Goal: Task Accomplishment & Management: Use online tool/utility

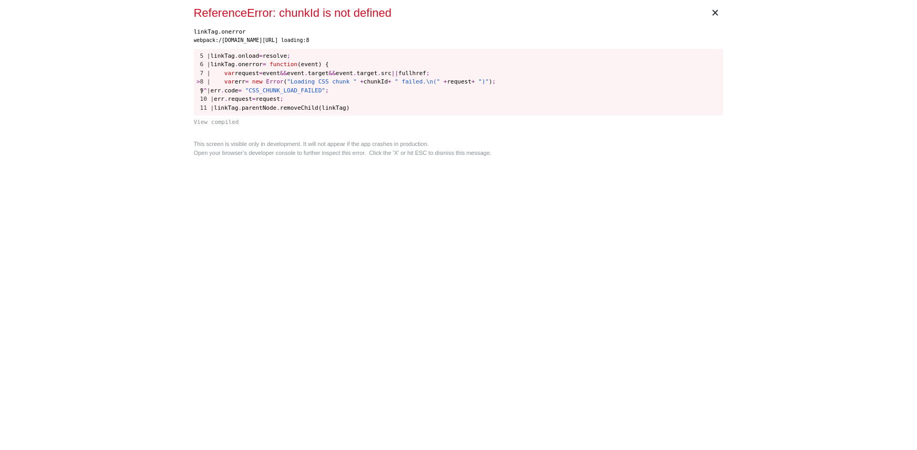
click at [370, 37] on div "webpack:/gigradar.io/webpack/runtime/css loading:8" at bounding box center [458, 41] width 529 height 8
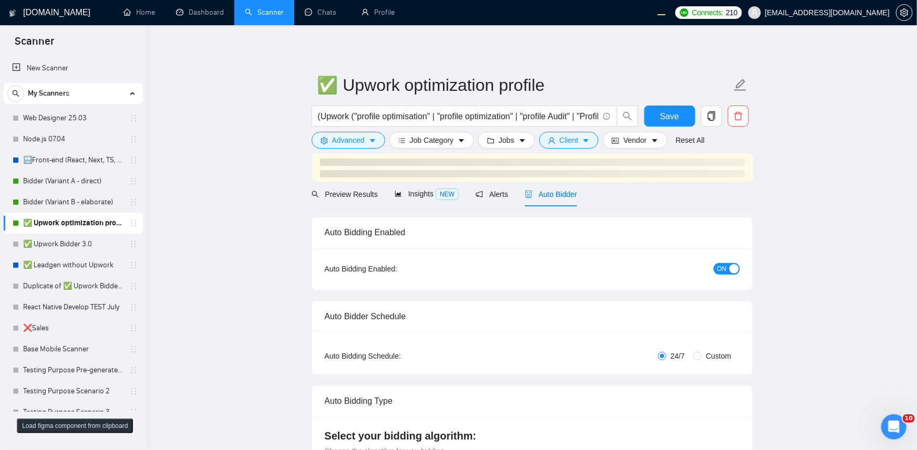
checkbox input "true"
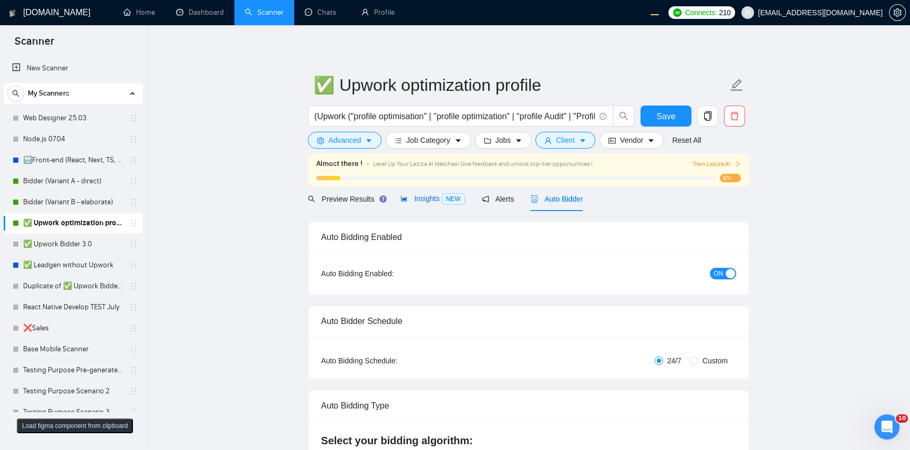
click at [441, 204] on div "Insights NEW" at bounding box center [432, 199] width 64 height 12
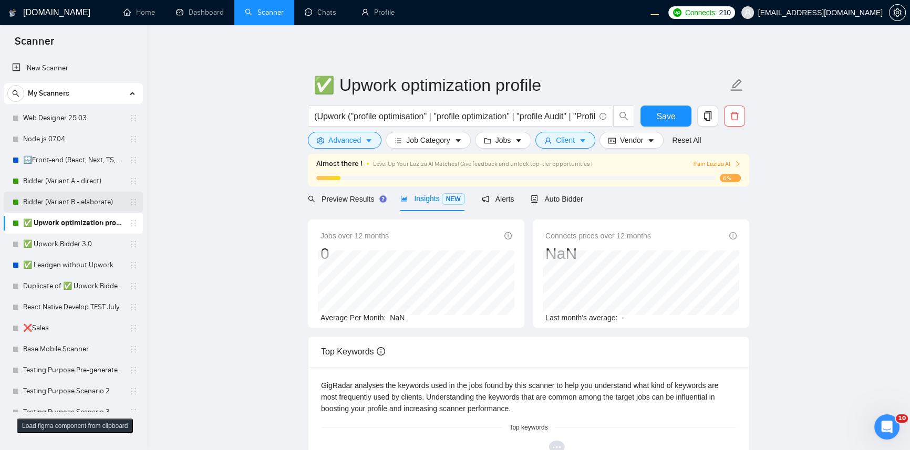
click at [66, 197] on link "Bidder (Variant B - elaborate)" at bounding box center [73, 202] width 100 height 21
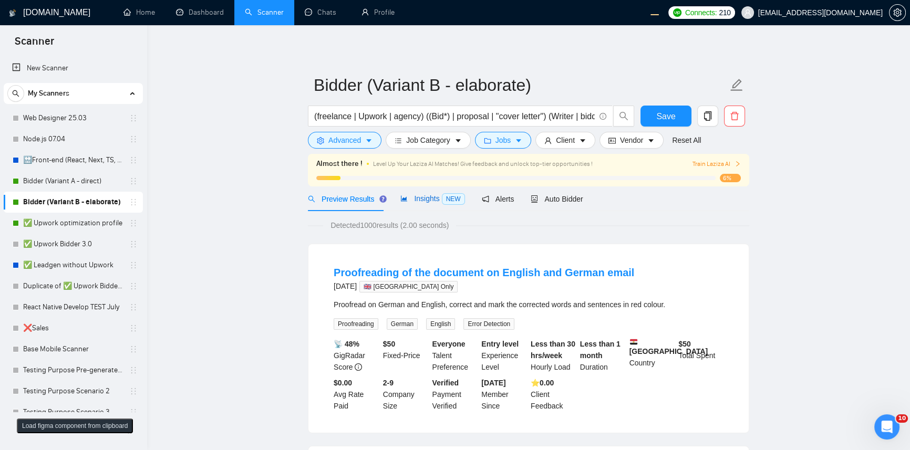
click at [421, 201] on span "Insights NEW" at bounding box center [432, 198] width 64 height 8
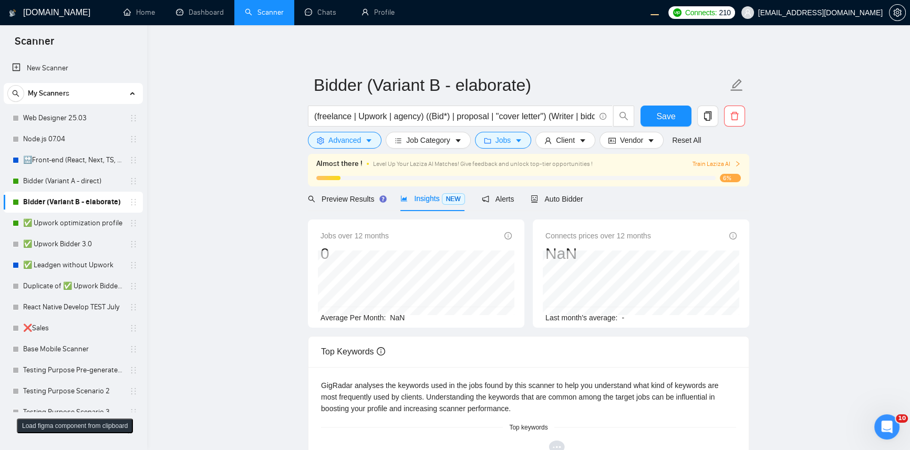
click at [270, 35] on div "GigRadar.io Home Dashboard Scanner Chats Profile Connects: 210 workwiseupworkge…" at bounding box center [528, 404] width 763 height 808
click at [341, 195] on span "Preview Results" at bounding box center [341, 199] width 66 height 8
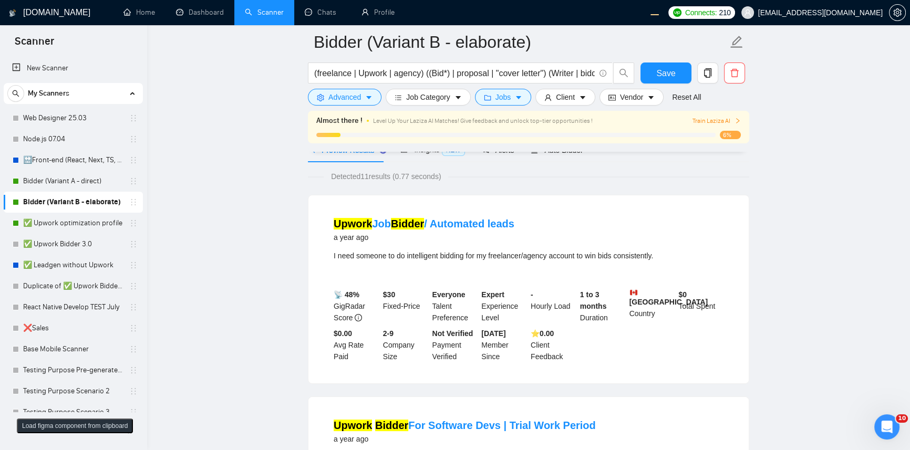
scroll to position [229, 0]
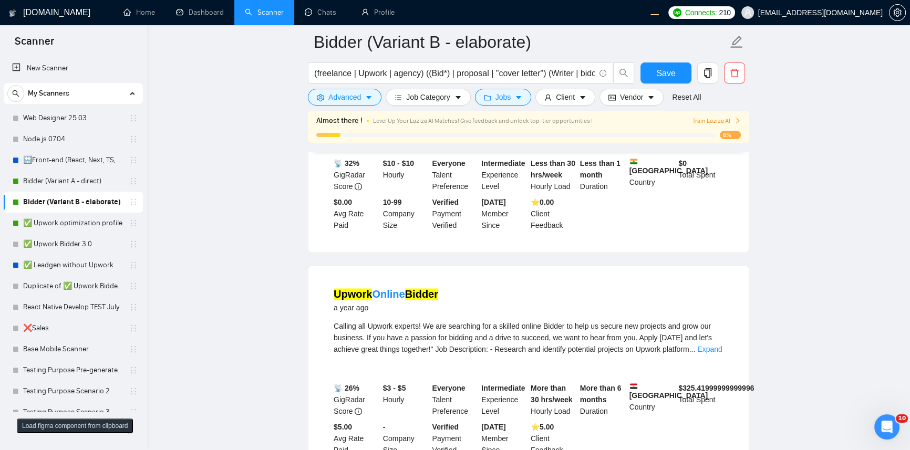
scroll to position [2122, 0]
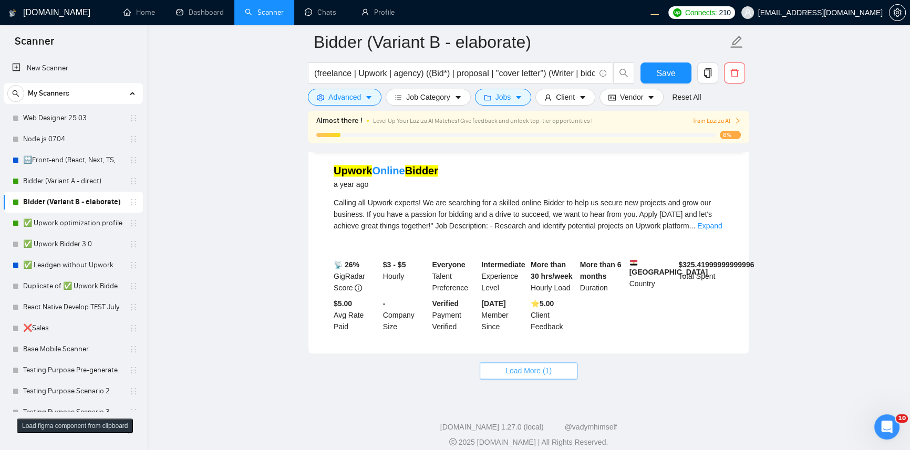
click at [551, 366] on span "Load More (1)" at bounding box center [528, 371] width 46 height 12
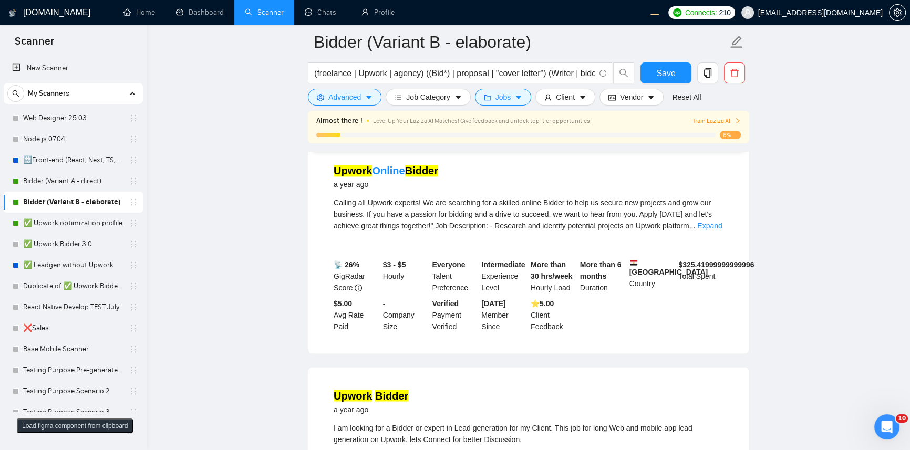
scroll to position [2338, 0]
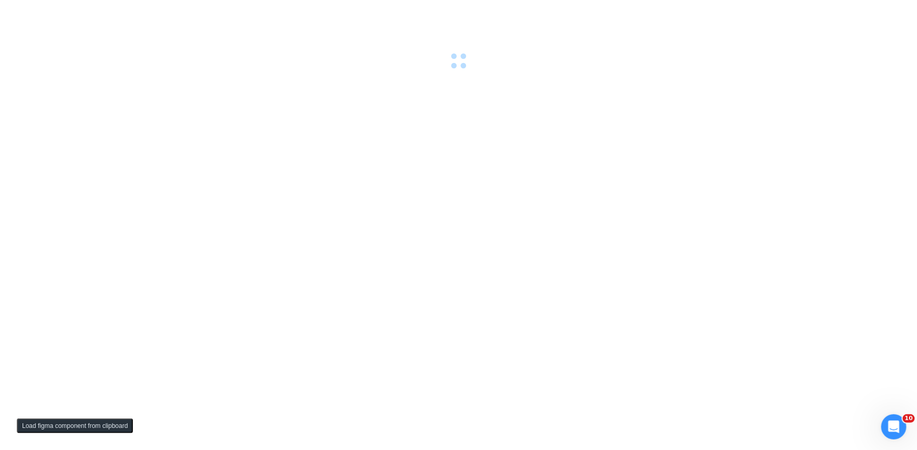
click at [401, 49] on div at bounding box center [458, 34] width 917 height 69
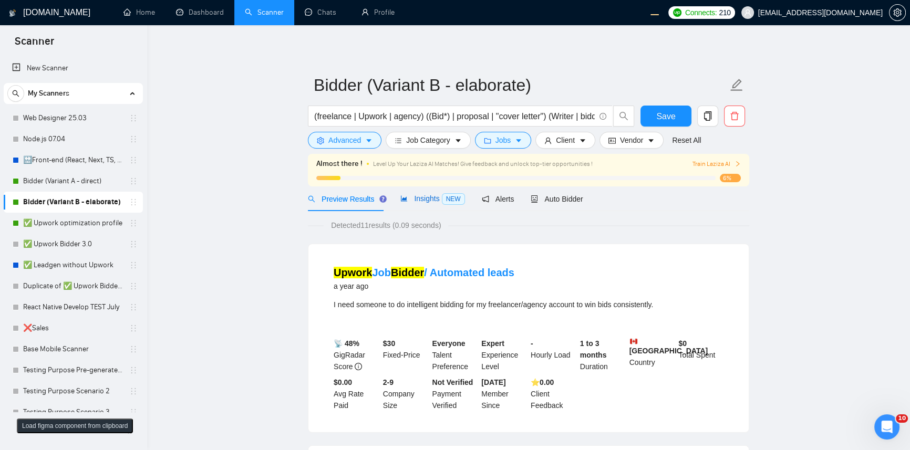
click at [423, 193] on div "Insights NEW" at bounding box center [432, 199] width 64 height 12
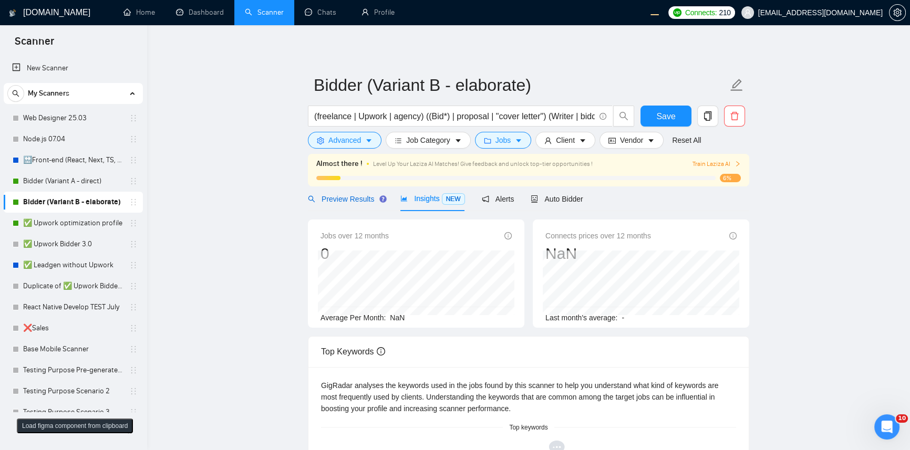
click at [341, 197] on span "Preview Results" at bounding box center [346, 199] width 76 height 8
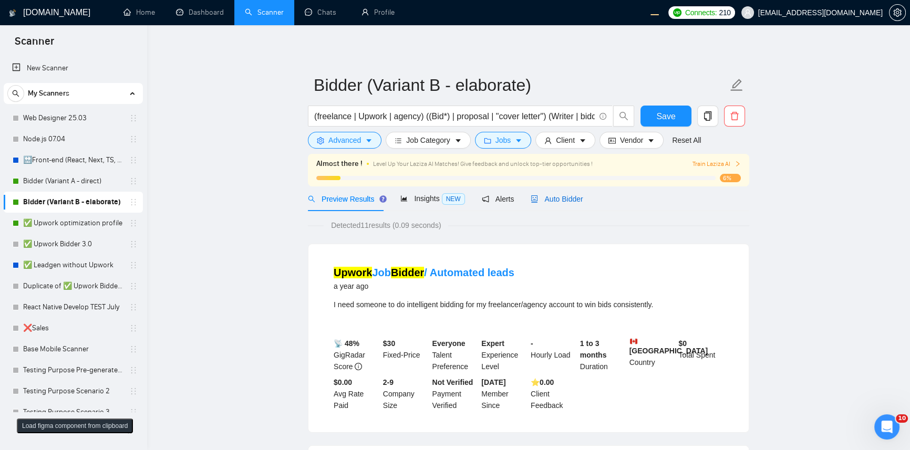
click at [553, 202] on span "Auto Bidder" at bounding box center [556, 199] width 52 height 8
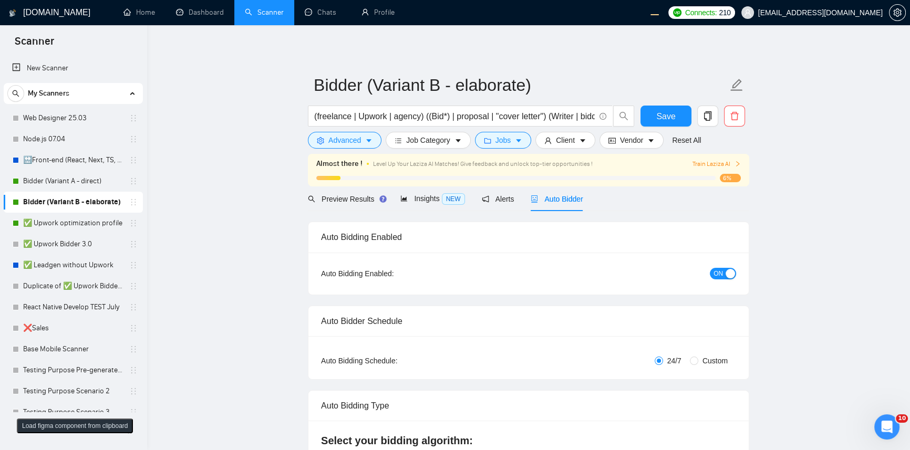
radio input "false"
radio input "true"
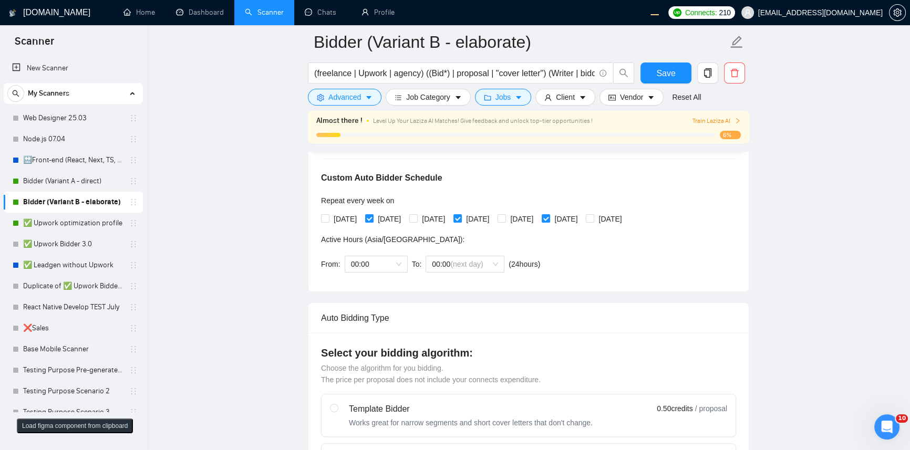
scroll to position [572, 0]
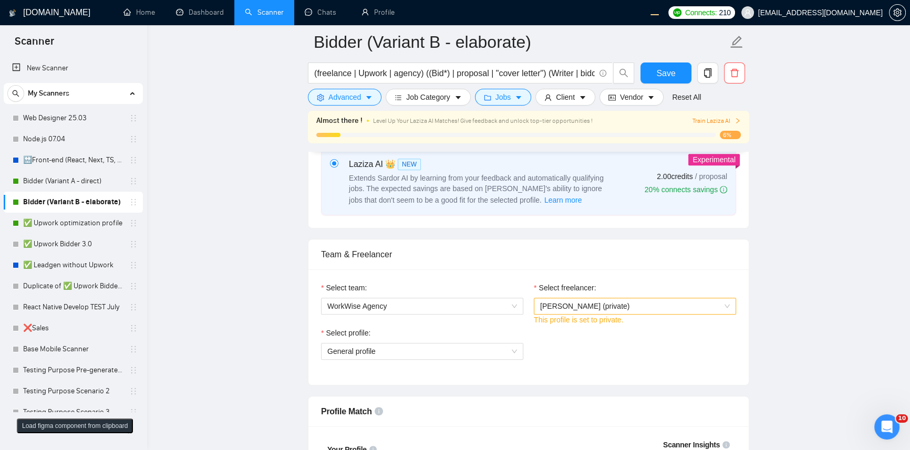
click at [611, 310] on span "Ihor Marchenko (private)" at bounding box center [635, 306] width 190 height 16
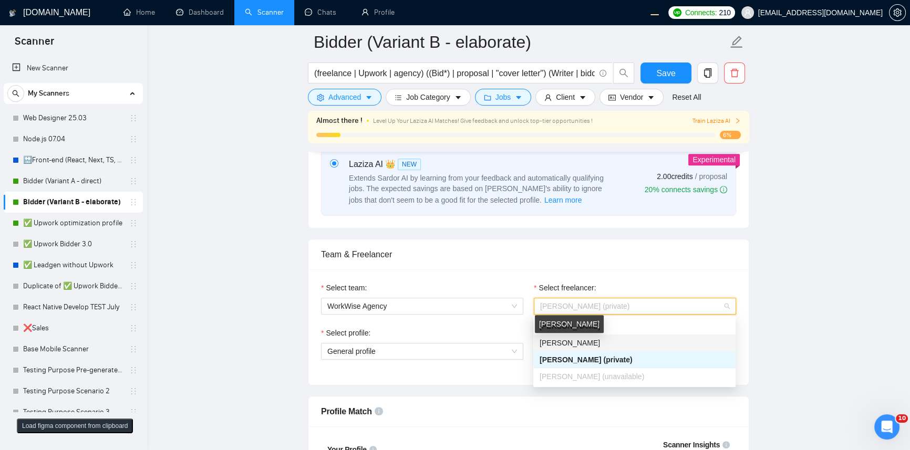
click at [560, 340] on span "Robert O'Kruk" at bounding box center [569, 343] width 60 height 8
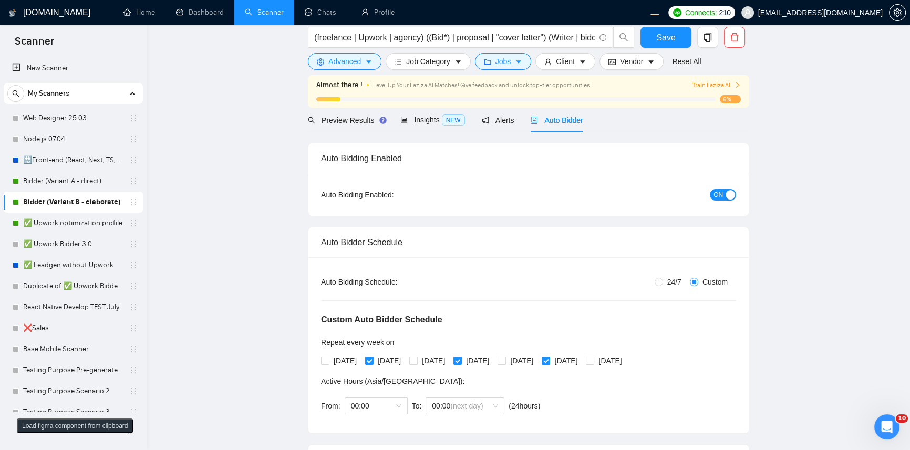
scroll to position [0, 0]
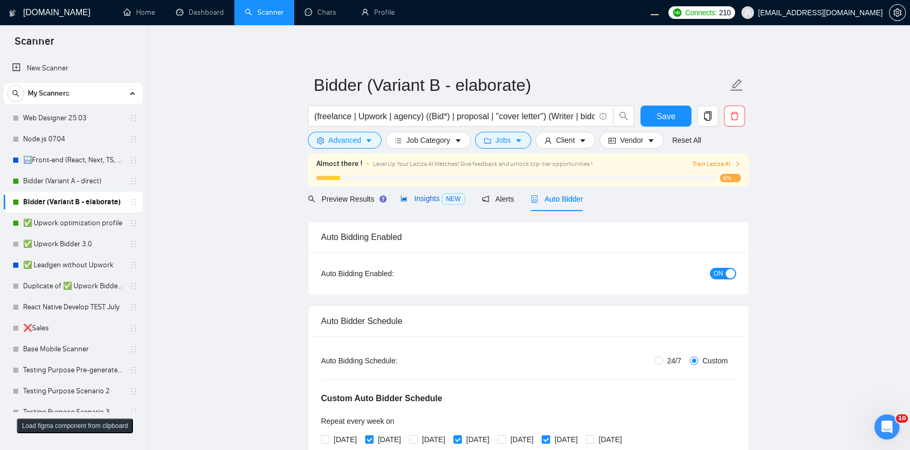
click at [424, 203] on div "Insights NEW" at bounding box center [432, 199] width 64 height 12
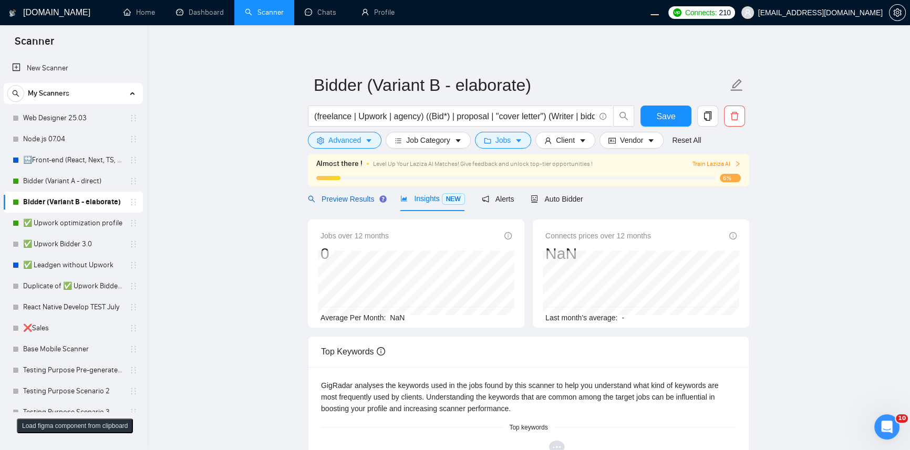
click at [332, 200] on span "Preview Results" at bounding box center [346, 199] width 76 height 8
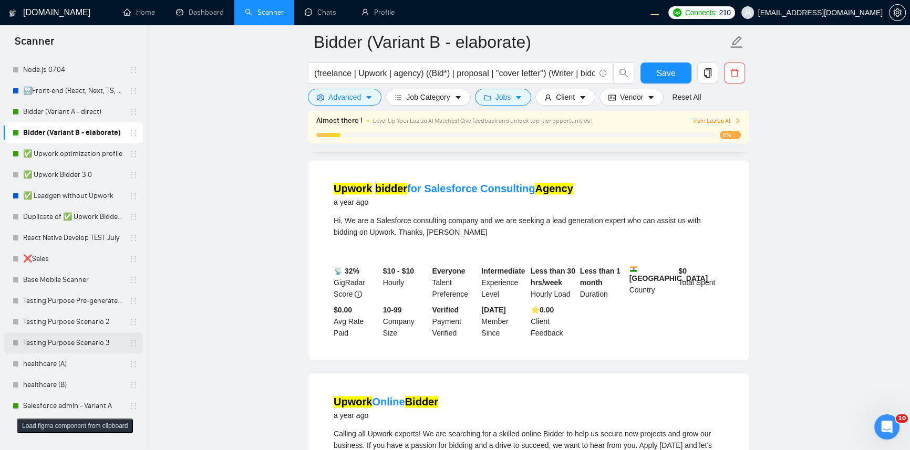
scroll to position [137, 0]
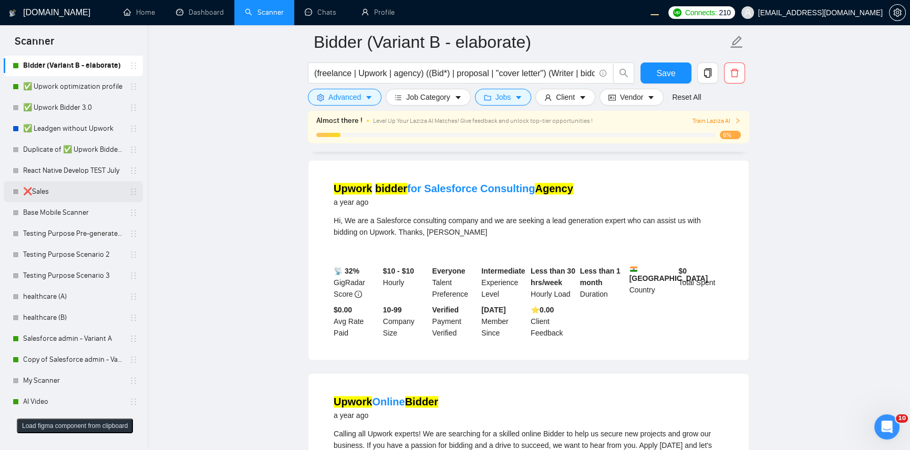
click at [54, 196] on link "❌Sales" at bounding box center [73, 191] width 100 height 21
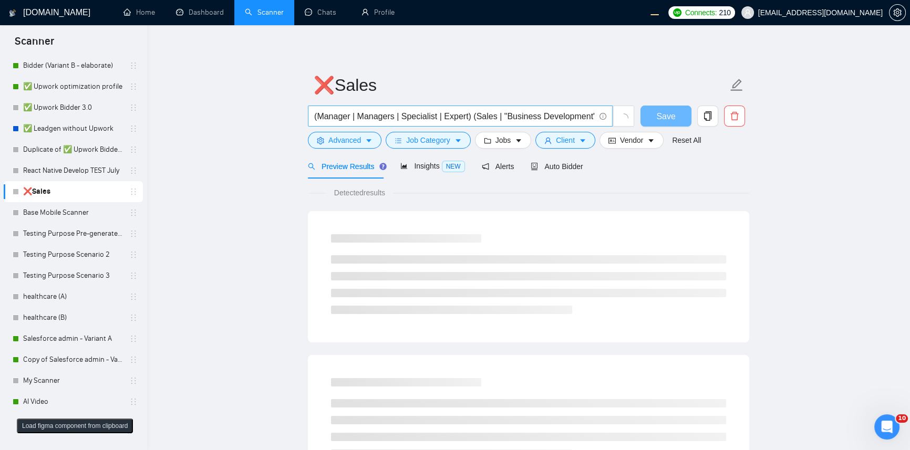
click at [364, 112] on input "(Manager | Managers | Specialist | Expert) (Sales | "Business Development" | Ou…" at bounding box center [454, 116] width 280 height 13
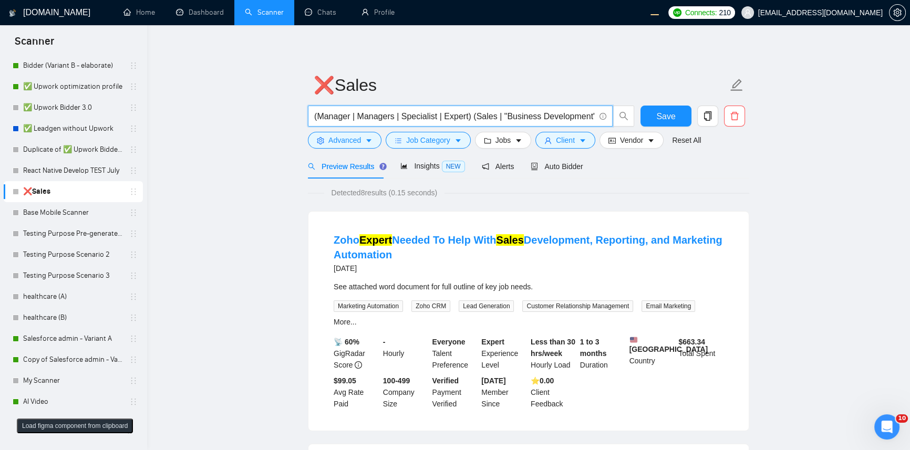
type input "*"
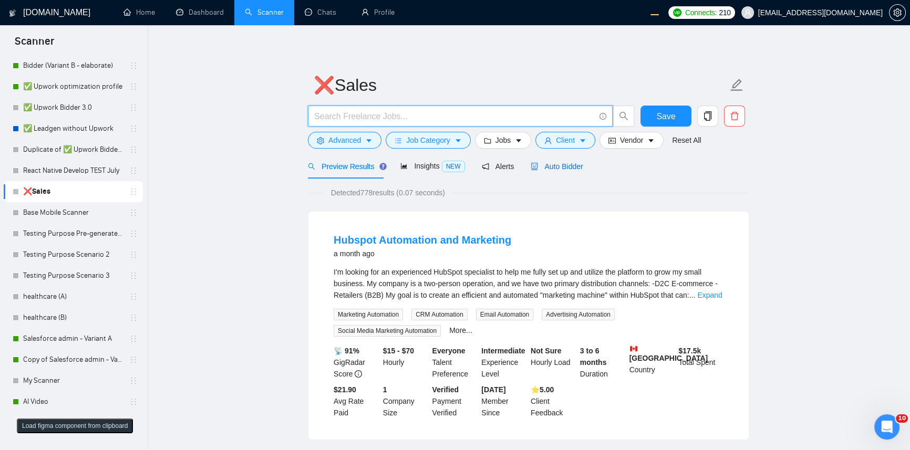
click at [558, 164] on span "Auto Bidder" at bounding box center [556, 166] width 52 height 8
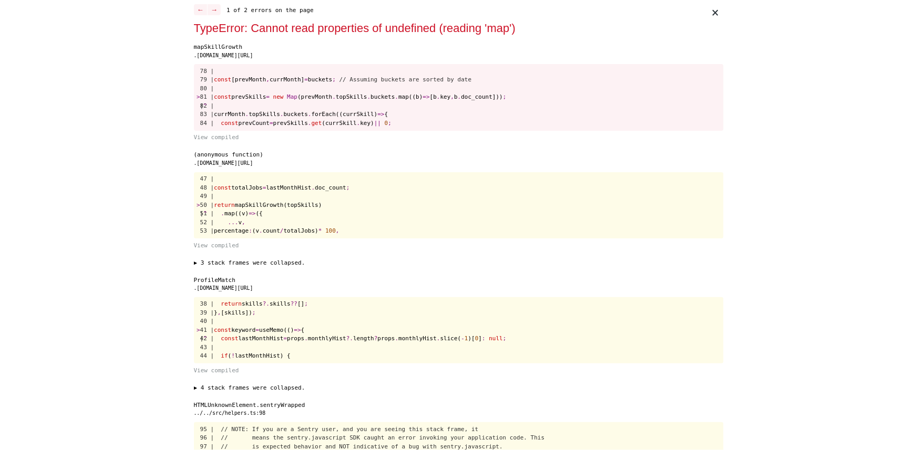
click at [325, 96] on span "(prevMonth" at bounding box center [314, 96] width 35 height 7
click at [414, 94] on span "map((b)" at bounding box center [410, 96] width 24 height 7
copy span "prevMonth . topSkills . buckets . map"
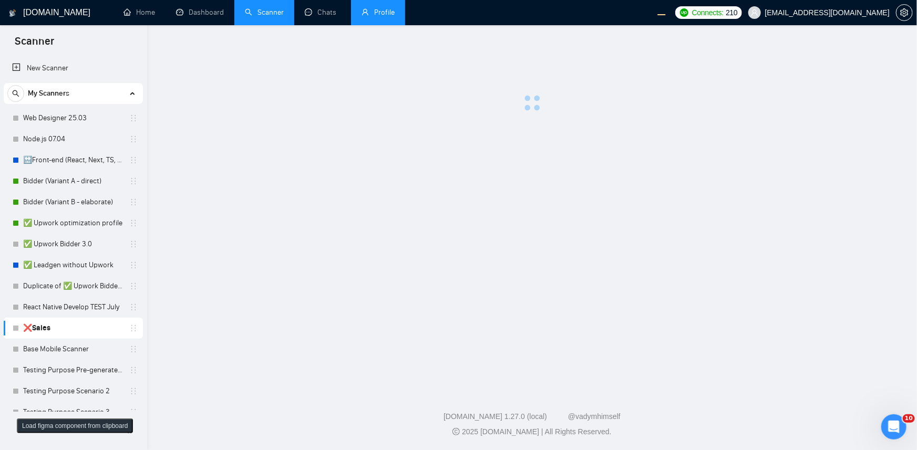
click at [394, 12] on link "Profile" at bounding box center [377, 12] width 33 height 9
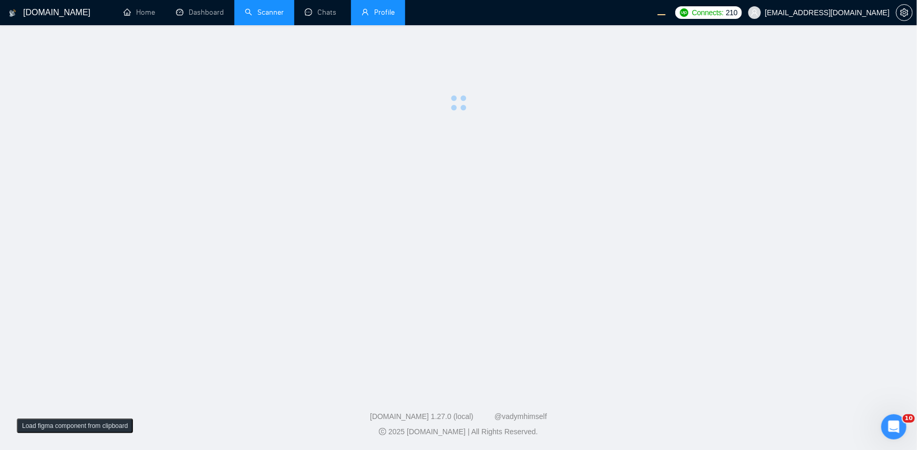
click at [265, 17] on link "Scanner" at bounding box center [264, 12] width 39 height 9
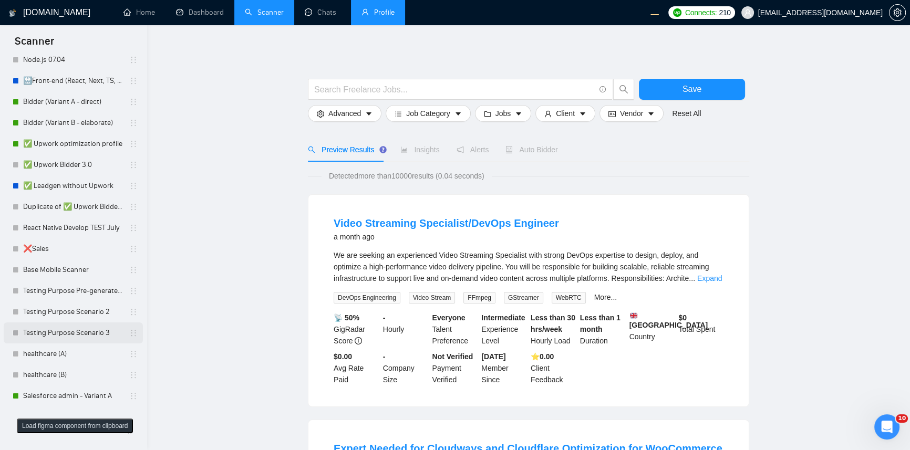
scroll to position [137, 0]
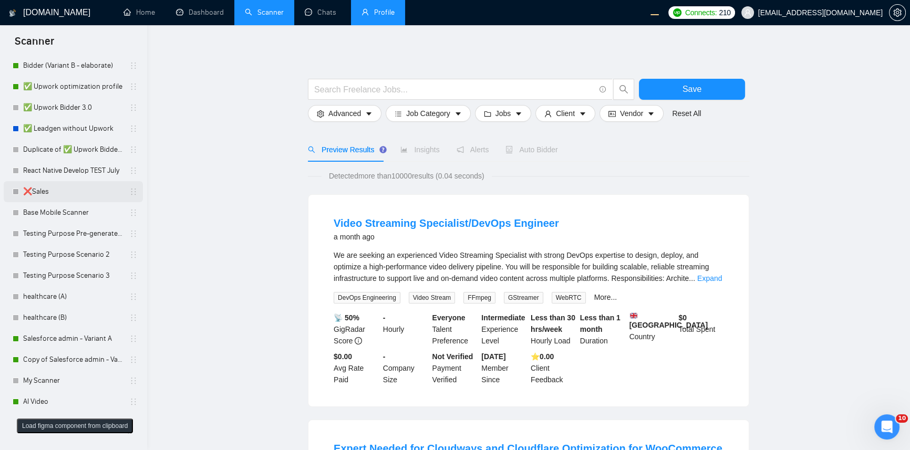
click at [47, 192] on link "❌Sales" at bounding box center [73, 191] width 100 height 21
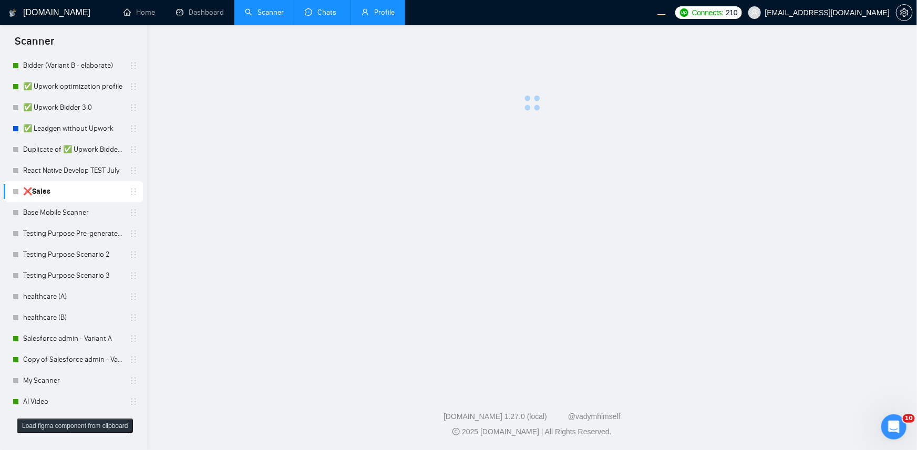
click at [306, 11] on link "Chats" at bounding box center [323, 12] width 36 height 9
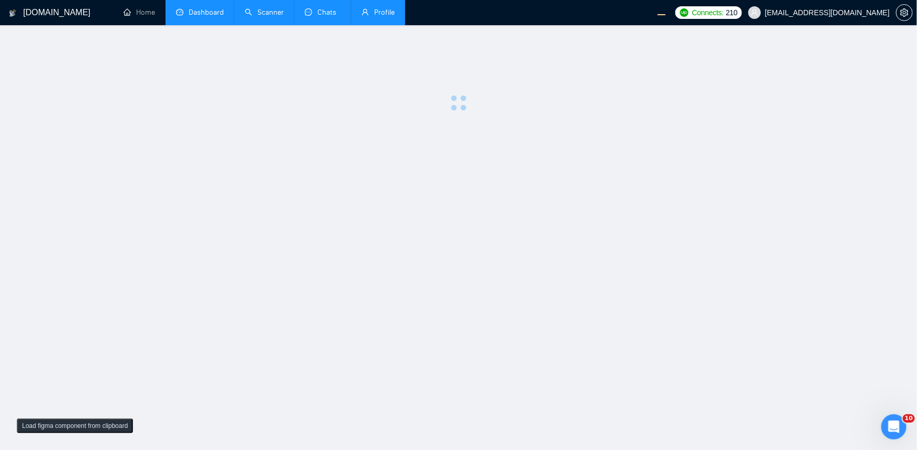
click at [224, 13] on link "Dashboard" at bounding box center [200, 12] width 48 height 9
click at [262, 8] on link "Scanner" at bounding box center [264, 12] width 39 height 9
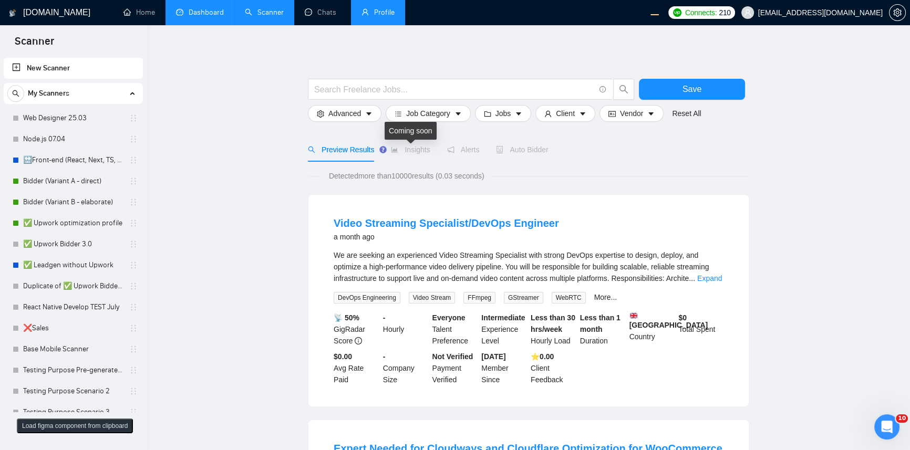
click at [419, 150] on span "Insights" at bounding box center [410, 149] width 39 height 8
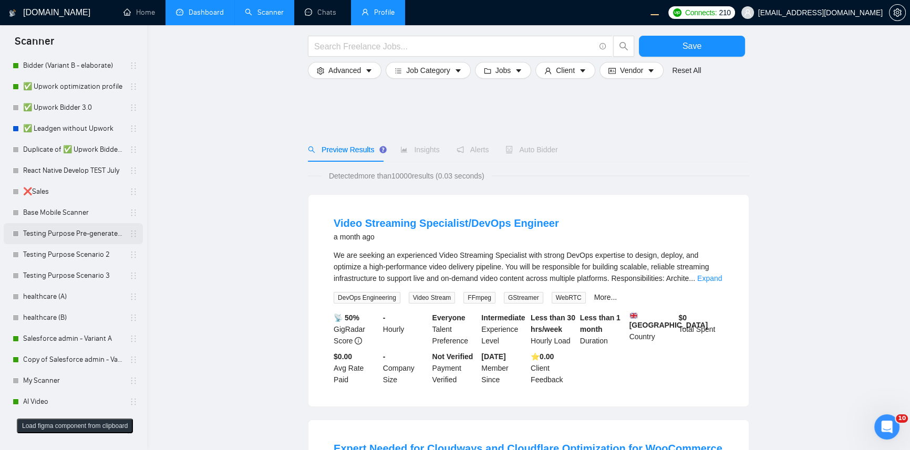
scroll to position [343, 0]
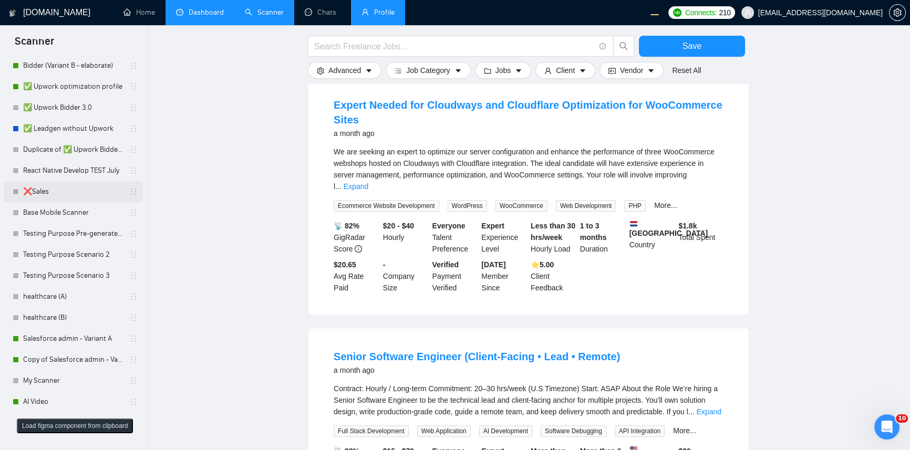
click at [47, 192] on link "❌Sales" at bounding box center [73, 191] width 100 height 21
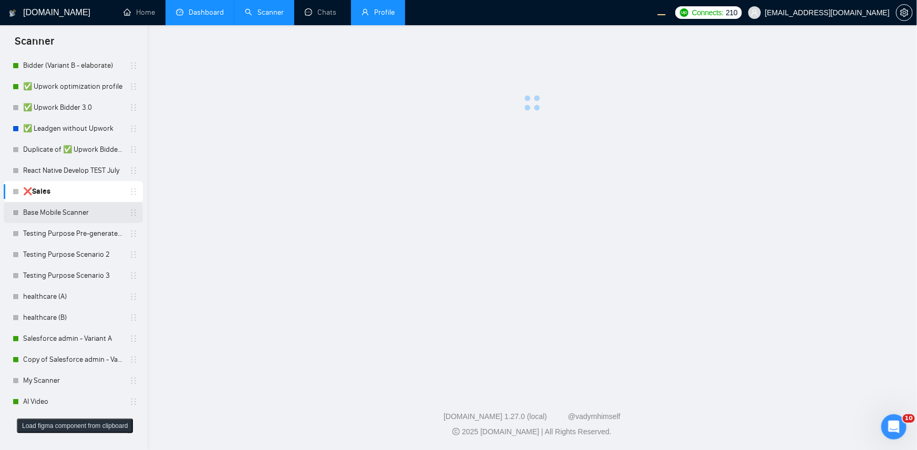
click at [79, 211] on link "Base Mobile Scanner" at bounding box center [73, 212] width 100 height 21
click at [66, 193] on link "❌Sales" at bounding box center [73, 191] width 100 height 21
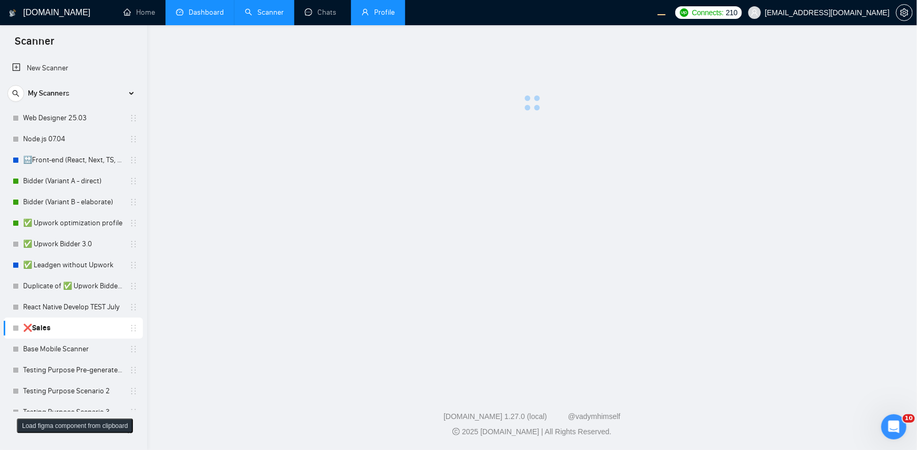
click at [403, 183] on main at bounding box center [532, 205] width 736 height 327
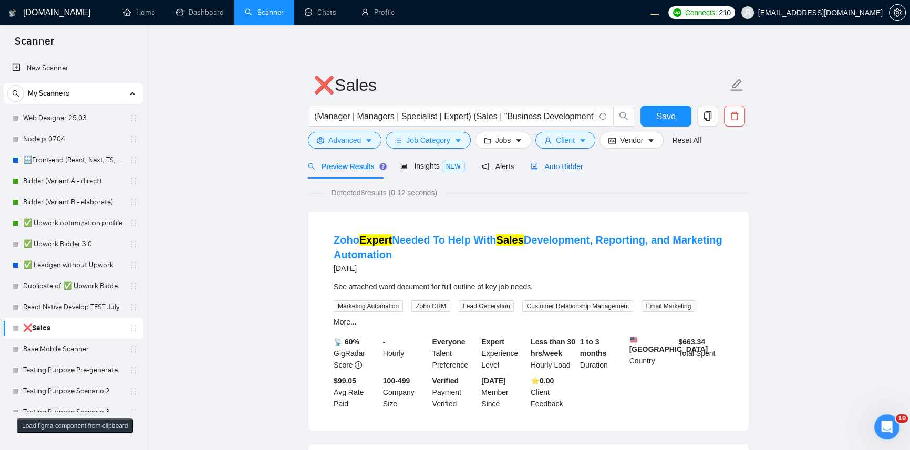
click at [562, 164] on span "Auto Bidder" at bounding box center [556, 166] width 52 height 8
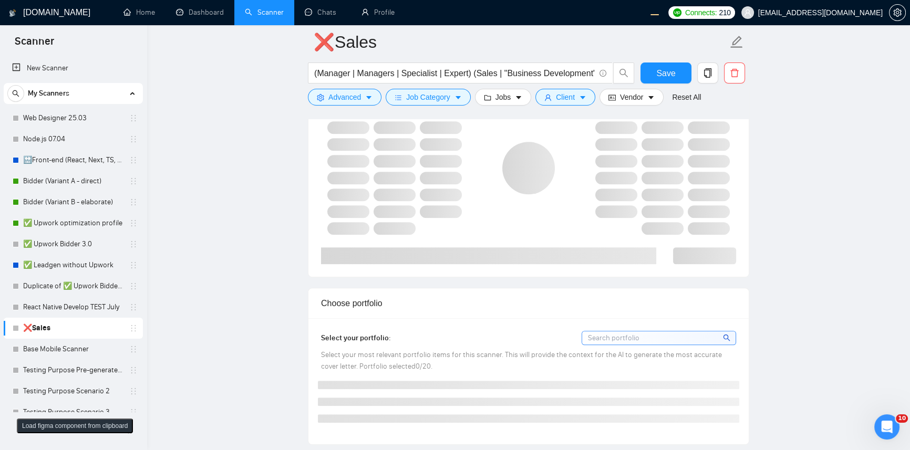
scroll to position [572, 0]
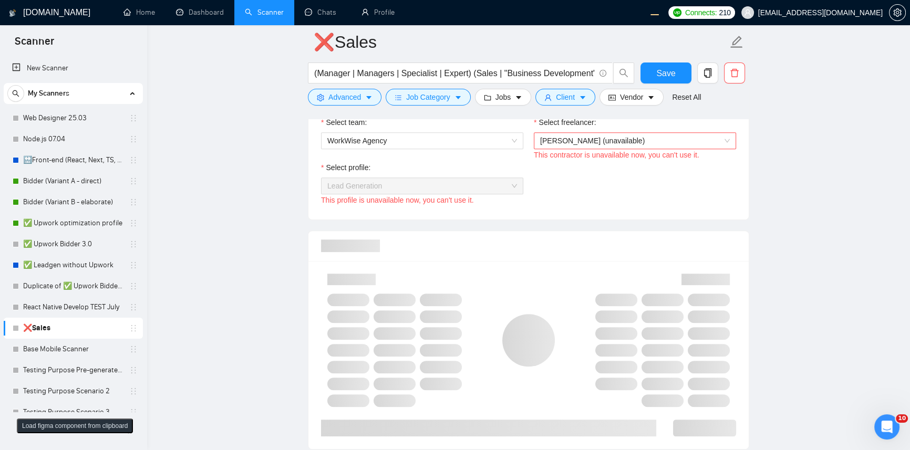
click at [422, 188] on span "Lead Generation" at bounding box center [422, 186] width 190 height 16
click at [613, 144] on span "Andrian Marsella (unavailable)" at bounding box center [635, 141] width 190 height 16
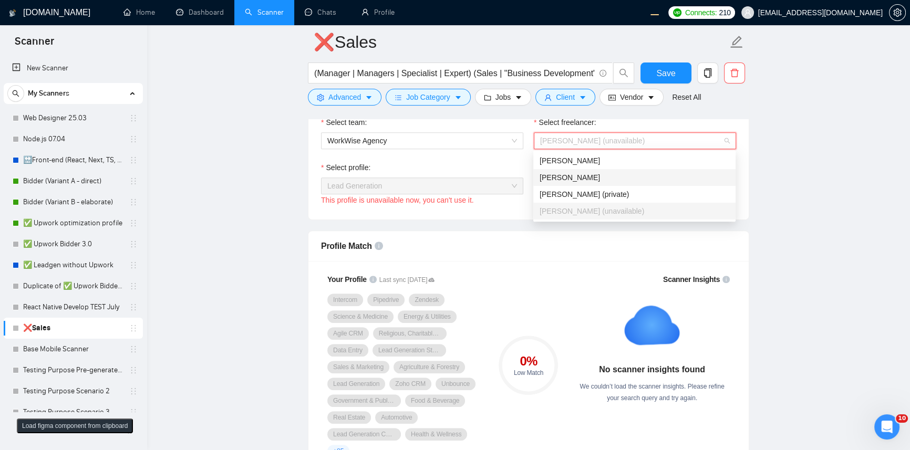
click at [568, 172] on div "Robert O'Kruk" at bounding box center [634, 178] width 190 height 12
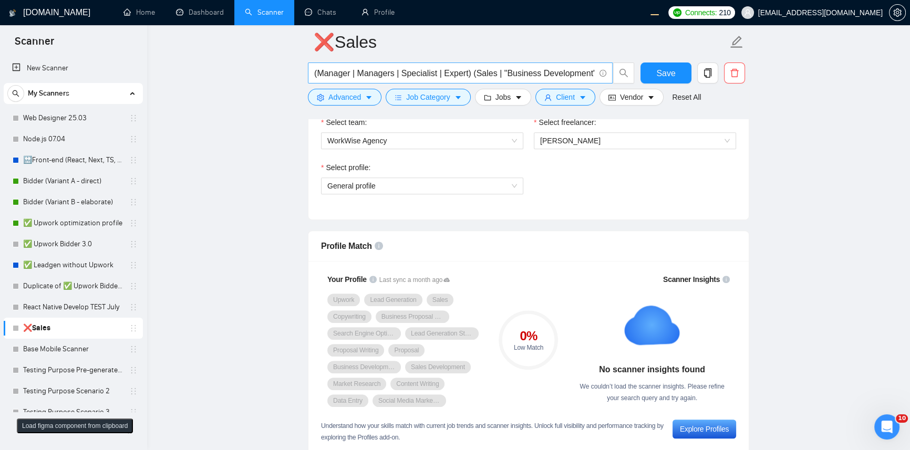
click at [568, 72] on input "(Manager | Managers | Specialist | Expert) (Sales | "Business Development" | Ou…" at bounding box center [454, 73] width 280 height 13
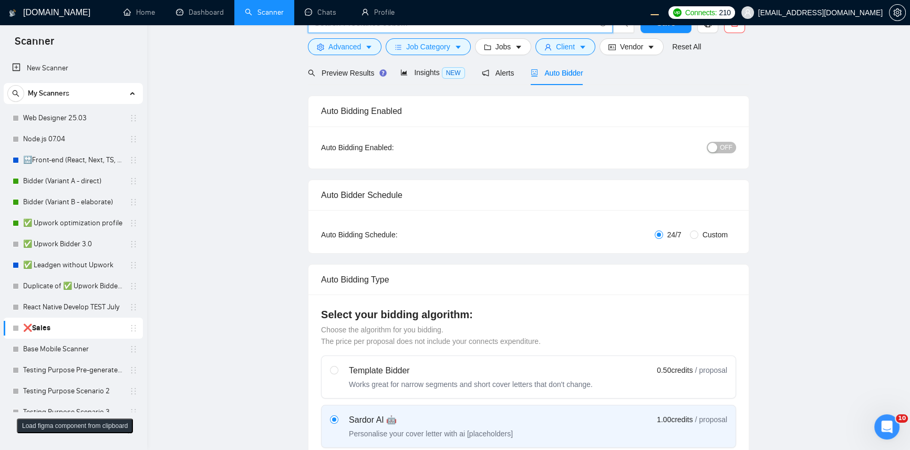
scroll to position [0, 0]
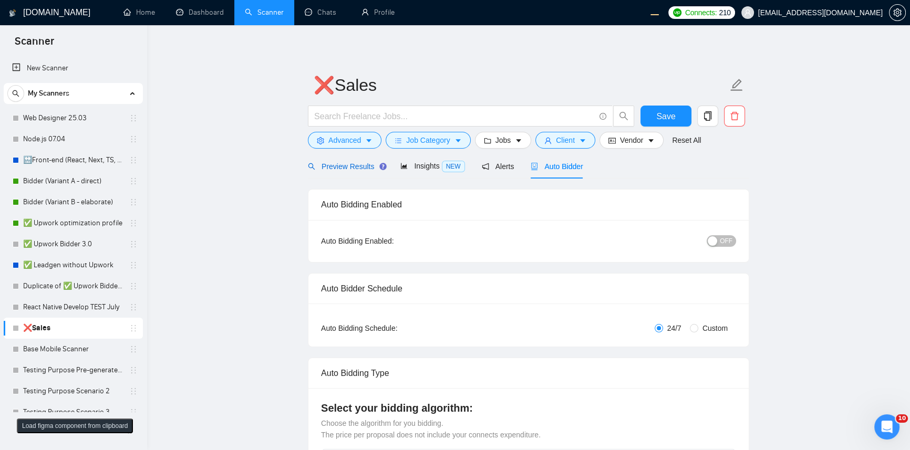
click at [341, 168] on span "Preview Results" at bounding box center [346, 166] width 76 height 8
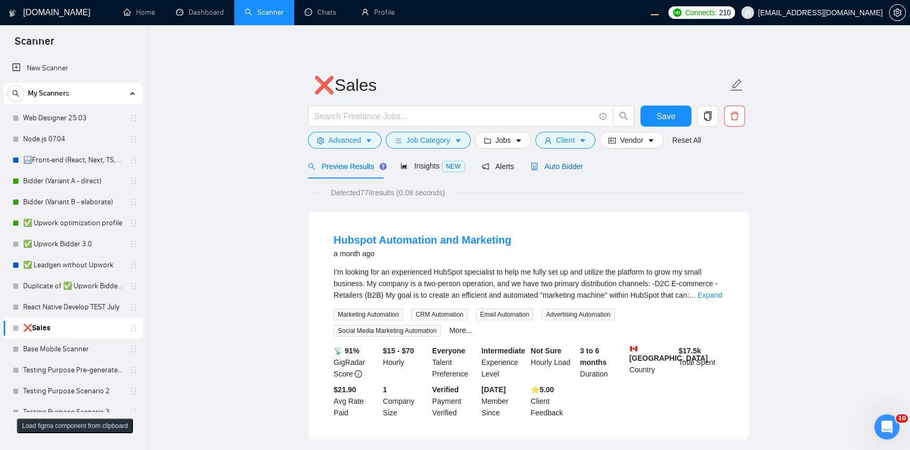
click at [547, 169] on span "Auto Bidder" at bounding box center [556, 166] width 52 height 8
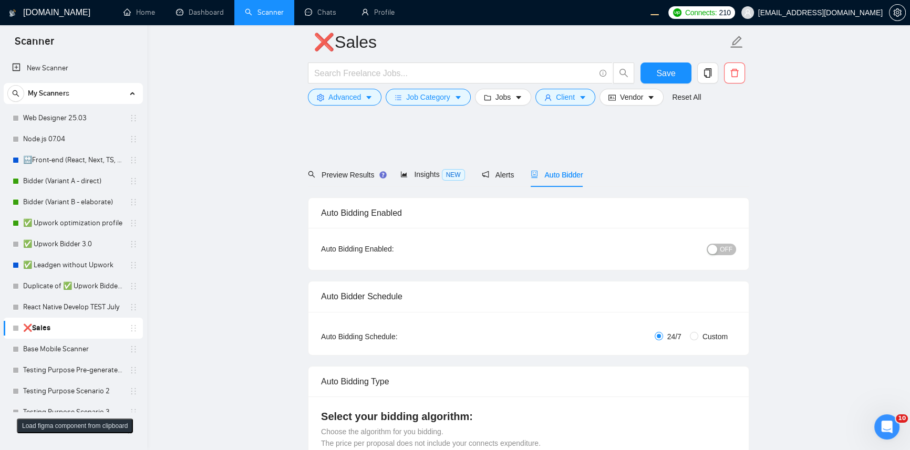
scroll to position [458, 0]
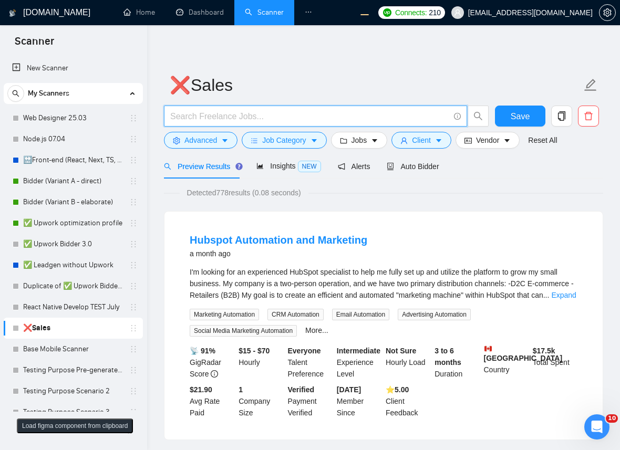
click at [267, 118] on input "text" at bounding box center [309, 116] width 279 height 13
